Goal: Communication & Community: Connect with others

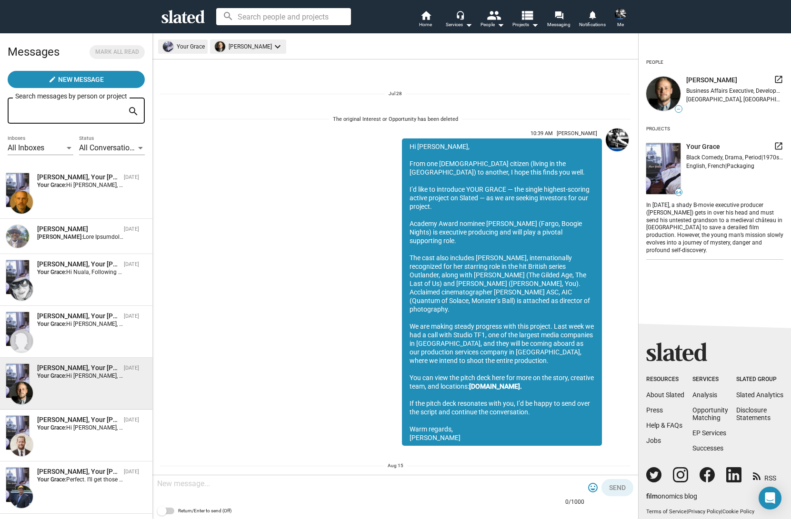
scroll to position [808, 0]
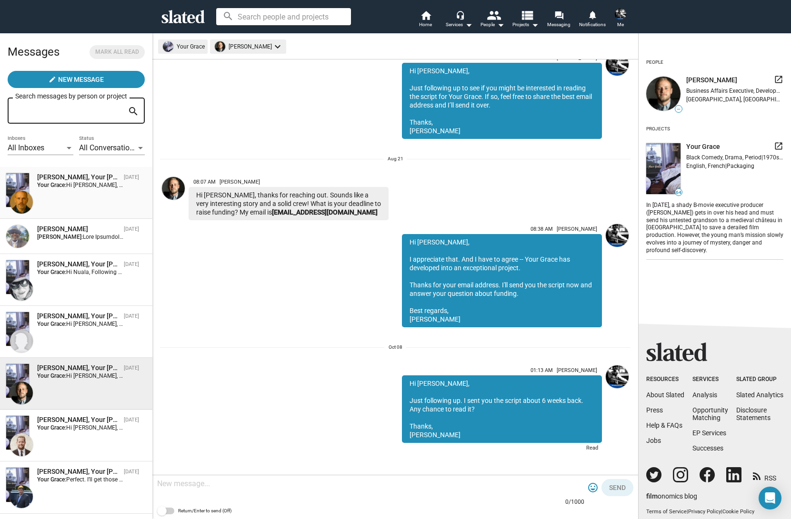
click at [76, 180] on div "[PERSON_NAME], Your [PERSON_NAME]" at bounding box center [78, 177] width 83 height 9
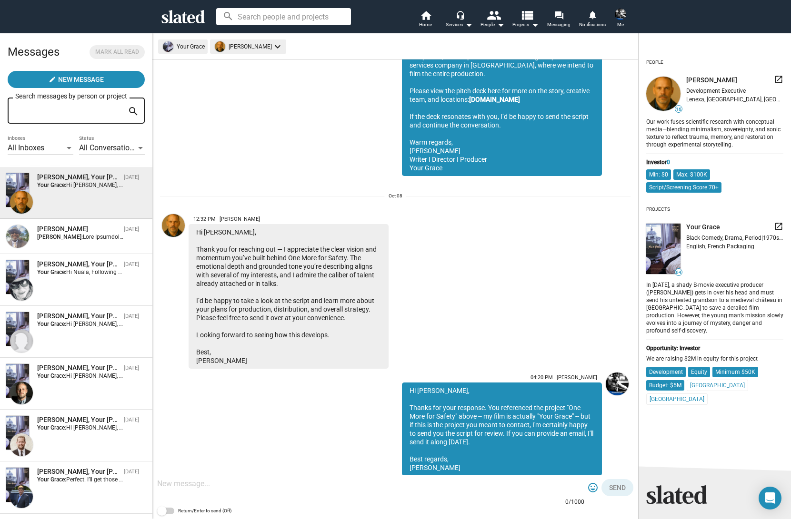
scroll to position [637, 0]
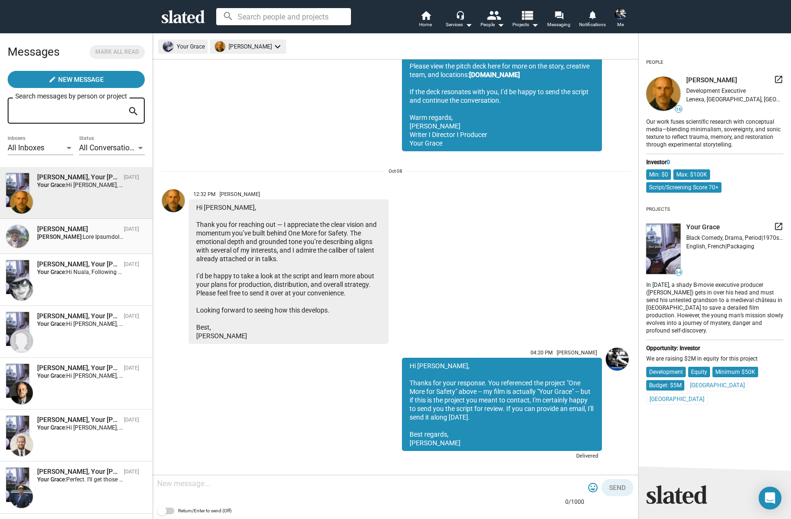
click at [75, 231] on div "[PERSON_NAME]" at bounding box center [78, 229] width 83 height 9
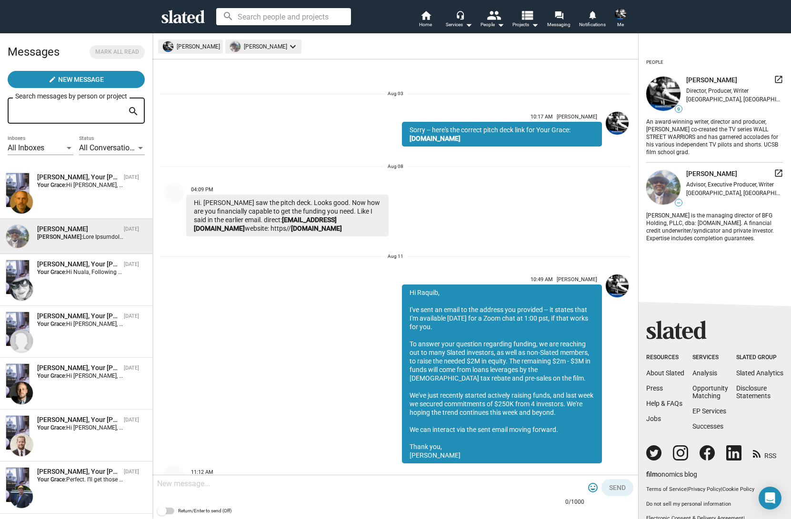
scroll to position [6495, 0]
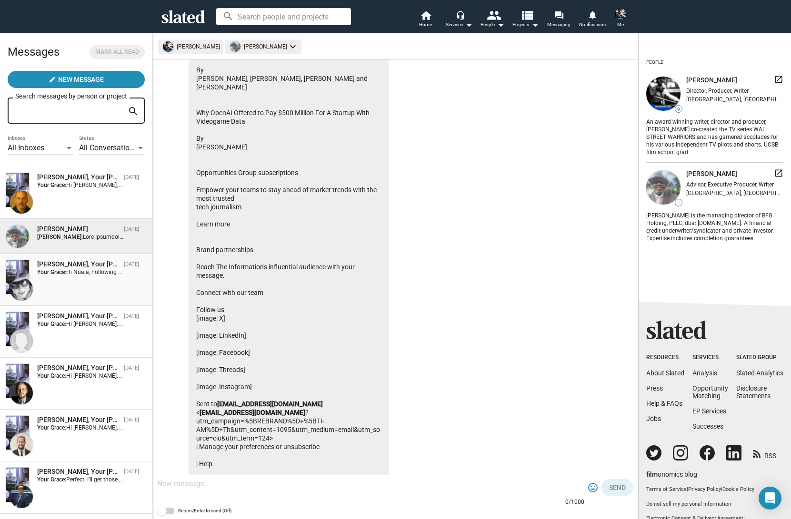
click at [70, 277] on div "[PERSON_NAME], Your [PERSON_NAME] [DATE] Your Grace: Hi [PERSON_NAME], Followin…" at bounding box center [76, 280] width 141 height 40
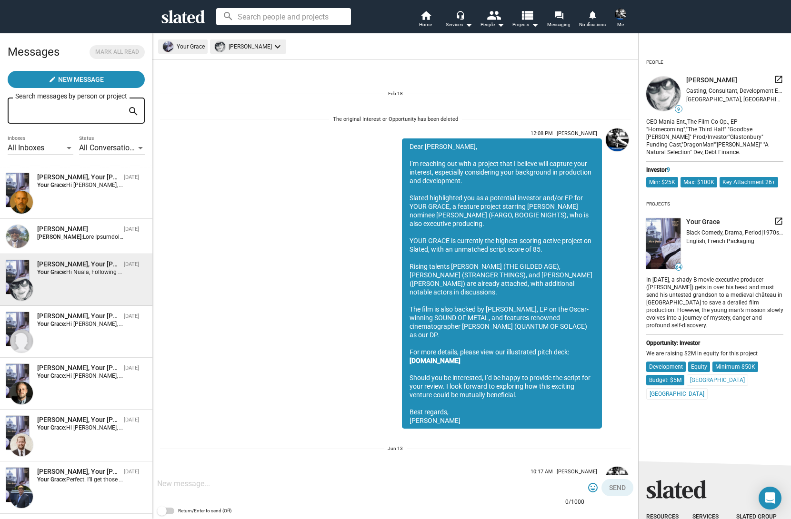
scroll to position [1034, 0]
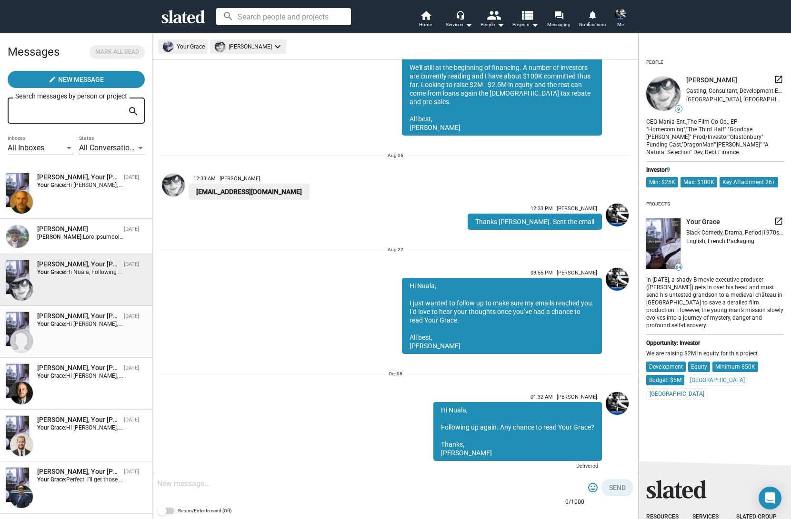
click at [70, 325] on span "Hi [PERSON_NAME], Just following up. I sent you the script about 6 weeks back. …" at bounding box center [230, 324] width 329 height 7
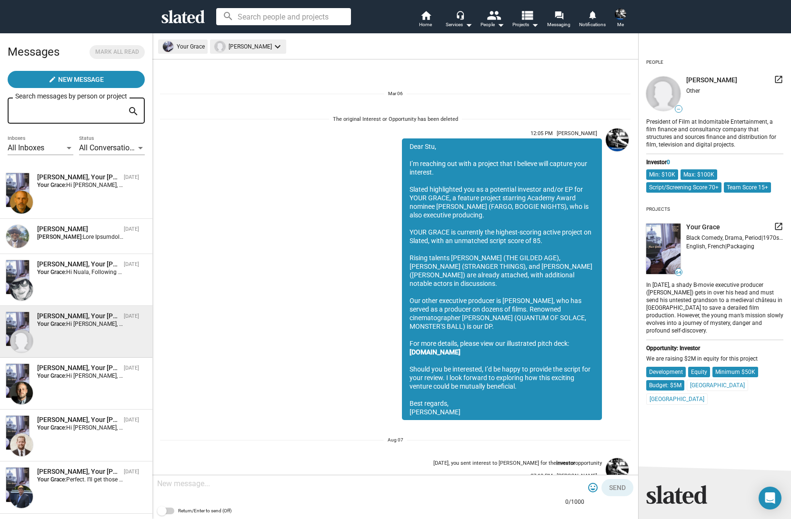
scroll to position [932, 0]
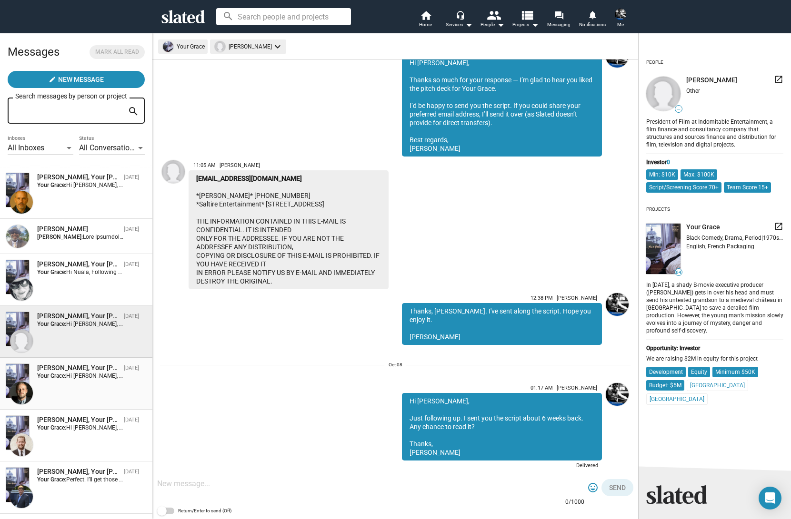
click at [70, 385] on div "[PERSON_NAME], Your [PERSON_NAME] [DATE] Your Grace: Hi [PERSON_NAME], Just fol…" at bounding box center [76, 384] width 141 height 40
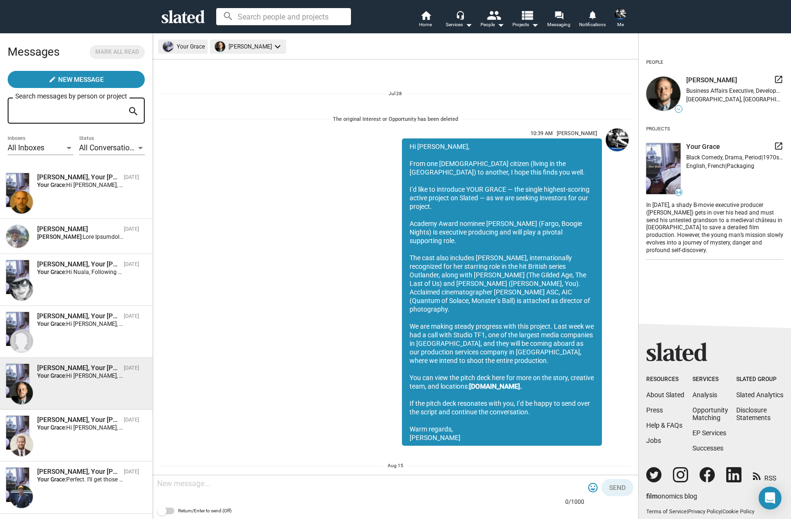
scroll to position [808, 0]
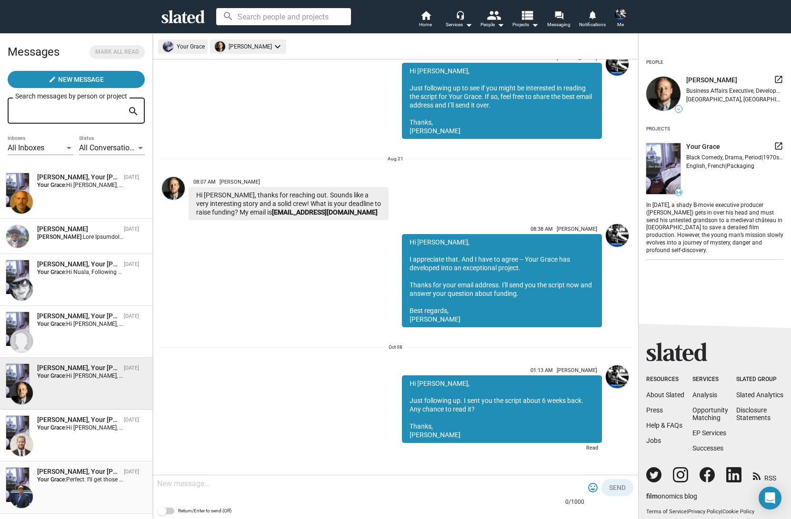
click at [74, 475] on div "[PERSON_NAME], Your [PERSON_NAME]" at bounding box center [78, 471] width 83 height 9
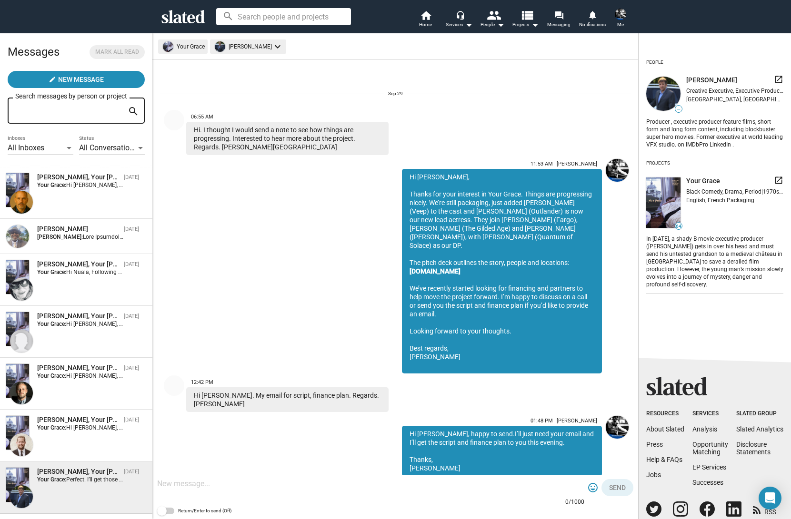
scroll to position [162, 0]
